Goal: Task Accomplishment & Management: Manage account settings

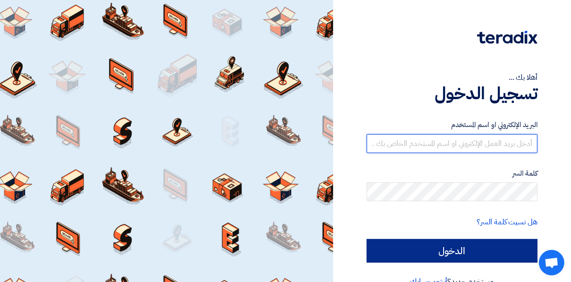
type input "[MEDICAL_DATA][EMAIL_ADDRESS][PERSON_NAME][DOMAIN_NAME]"
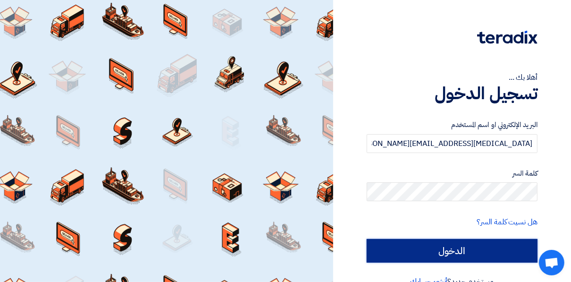
click at [472, 257] on input "الدخول" at bounding box center [452, 251] width 171 height 24
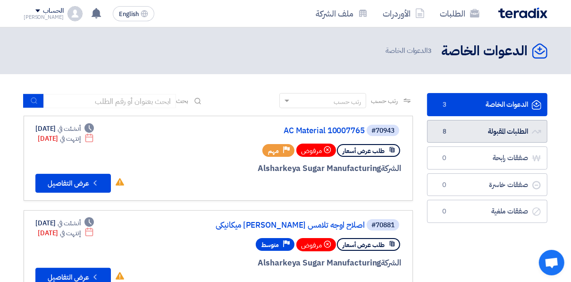
click at [496, 129] on link "الطلبات المقبولة الطلبات المقبولة 8" at bounding box center [487, 131] width 120 height 23
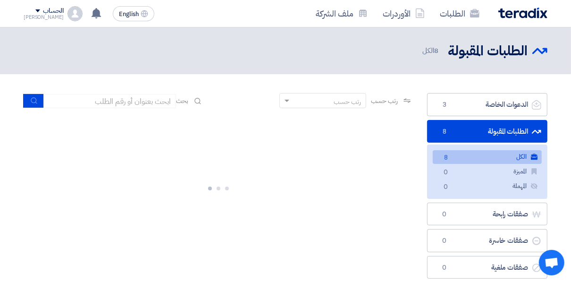
click at [481, 91] on section "الدعوات الخاصة الدعوات الخاصة 3 الطلبات المقبولة الطلبات المقبولة 8 الكل الكل 8…" at bounding box center [285, 188] width 571 height 228
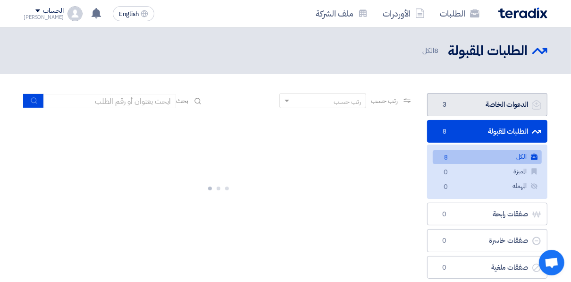
click at [483, 103] on link "الدعوات الخاصة الدعوات الخاصة 3" at bounding box center [487, 104] width 120 height 23
